Goal: Entertainment & Leisure: Consume media (video, audio)

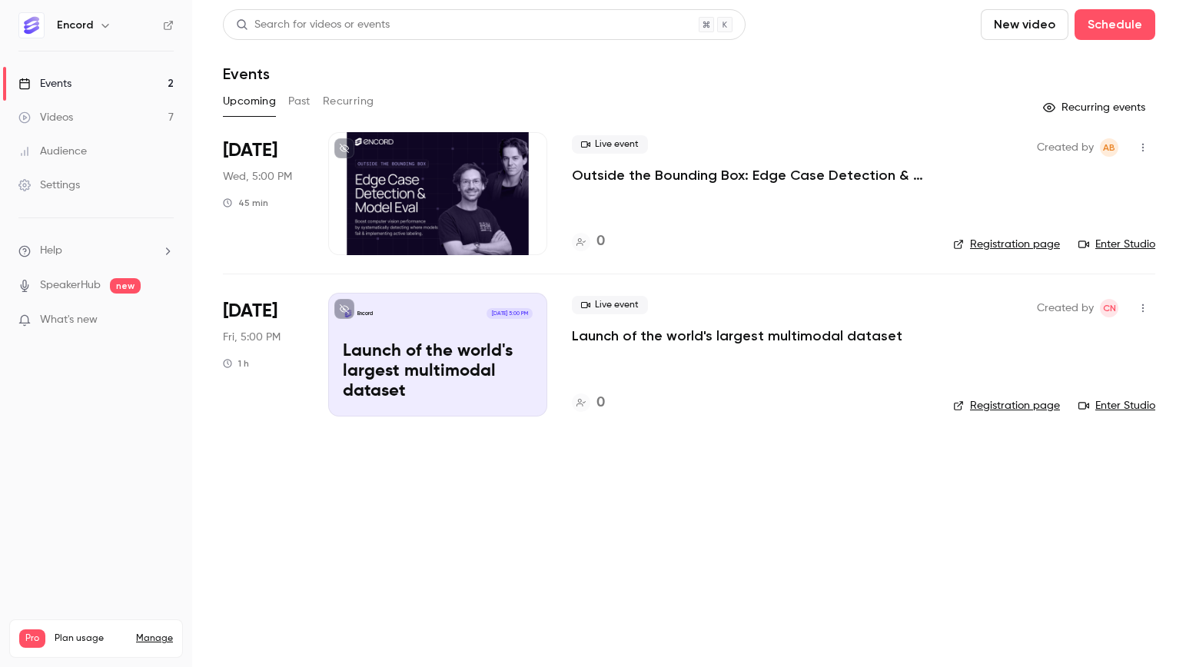
click at [297, 101] on button "Past" at bounding box center [299, 101] width 22 height 25
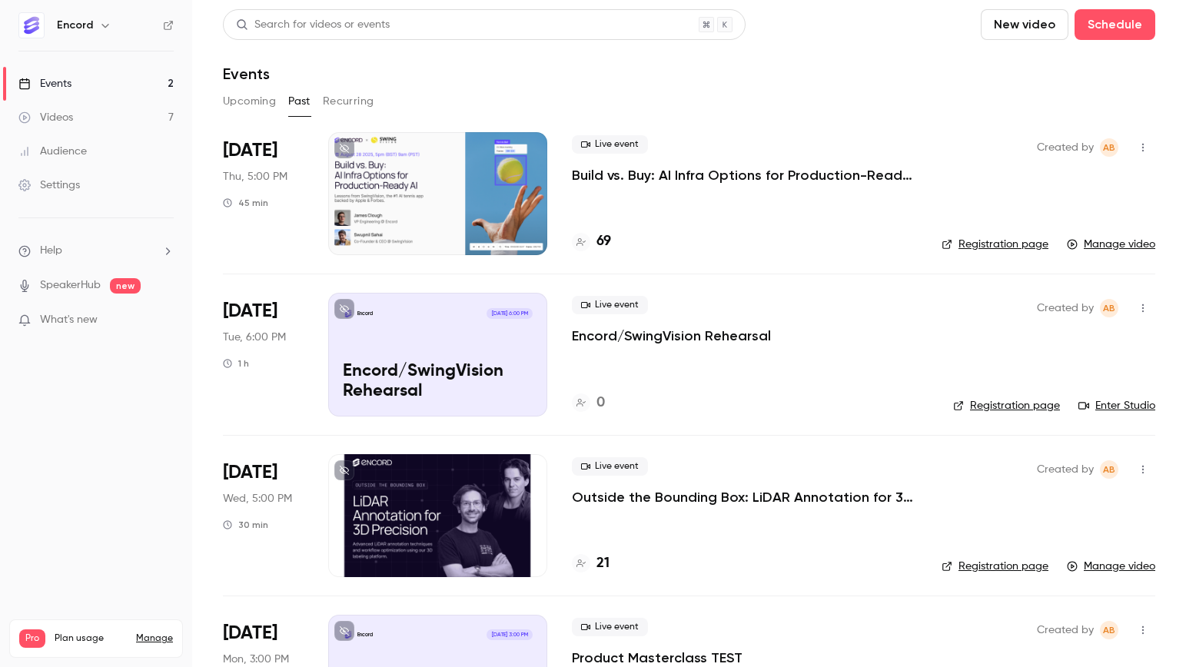
click at [584, 171] on p "Build vs. Buy: AI Infra Options for Production-Ready AI" at bounding box center [744, 175] width 345 height 18
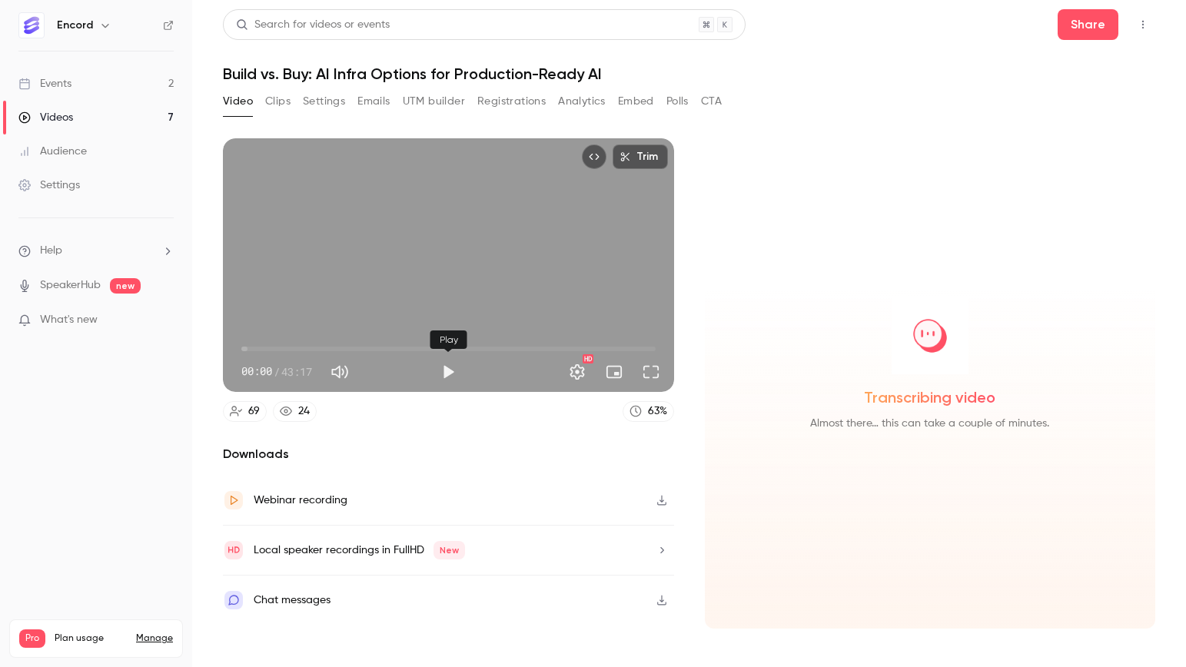
click at [441, 370] on button "Play" at bounding box center [448, 372] width 31 height 31
click at [441, 370] on button "Pause" at bounding box center [448, 372] width 31 height 31
type input "***"
click at [95, 75] on link "Events 2" at bounding box center [96, 84] width 192 height 34
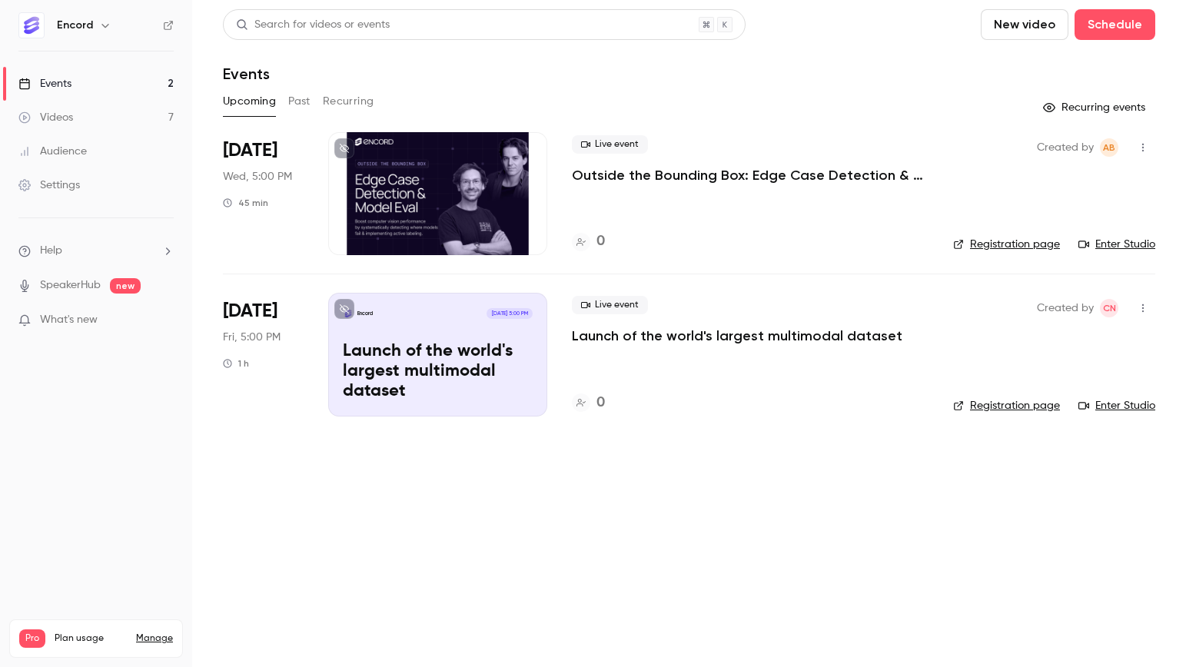
click at [297, 96] on button "Past" at bounding box center [299, 101] width 22 height 25
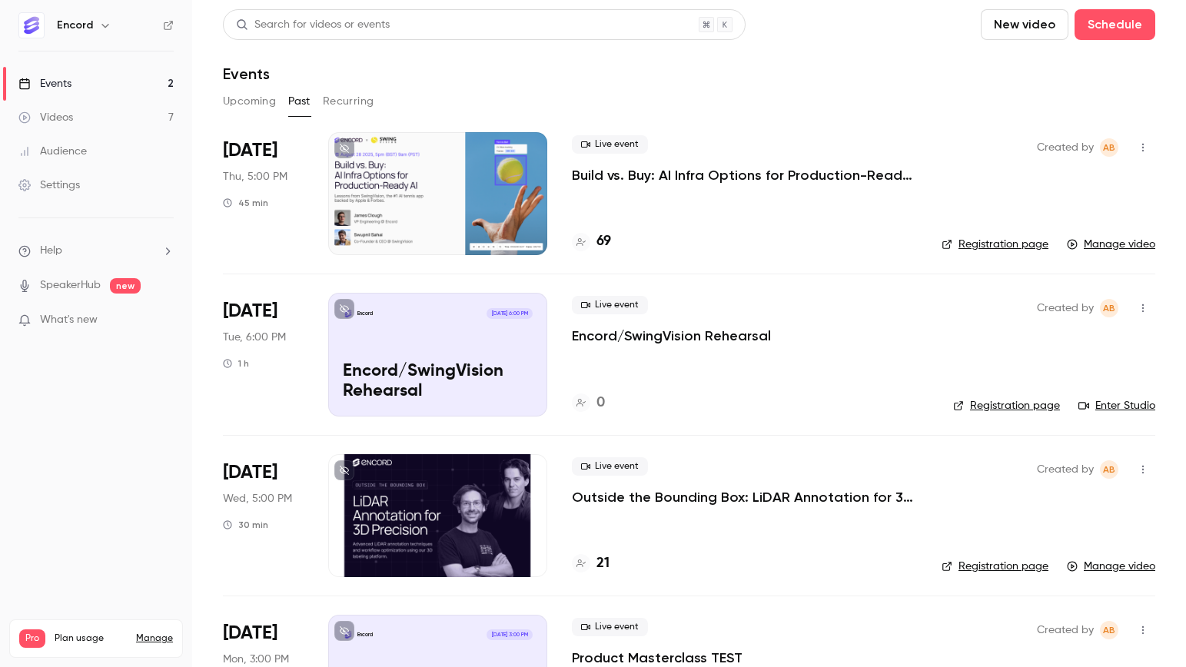
click at [596, 173] on p "Build vs. Buy: AI Infra Options for Production-Ready AI" at bounding box center [744, 175] width 345 height 18
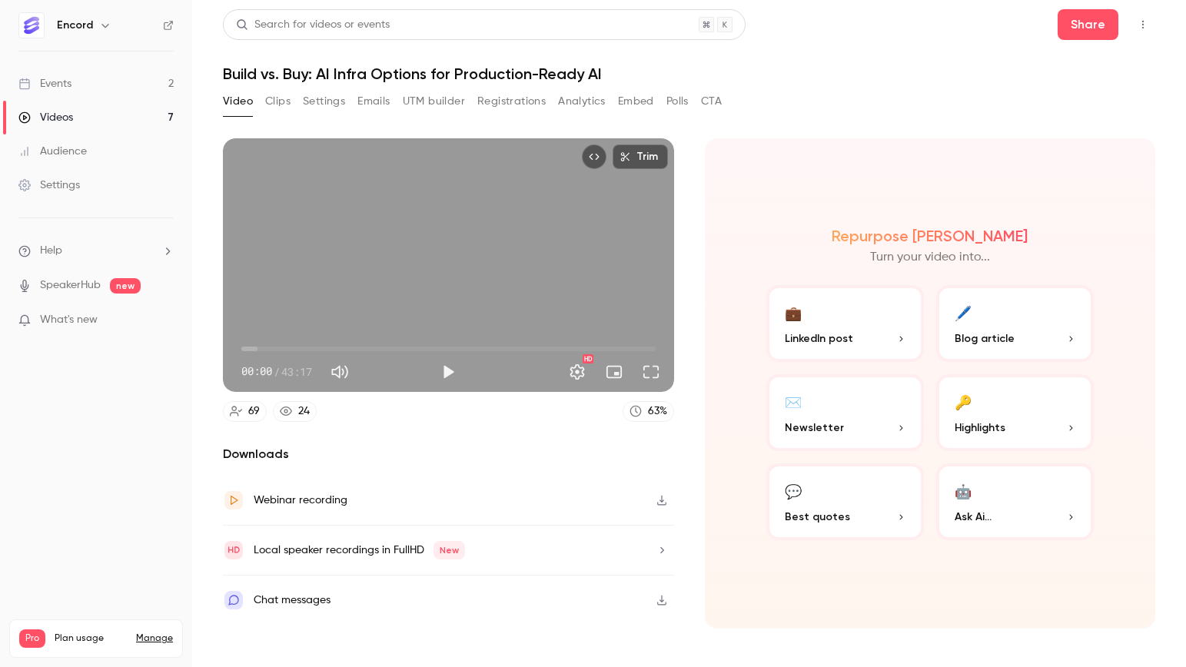
click at [124, 84] on link "Events 2" at bounding box center [96, 84] width 192 height 34
